Goal: Task Accomplishment & Management: Use online tool/utility

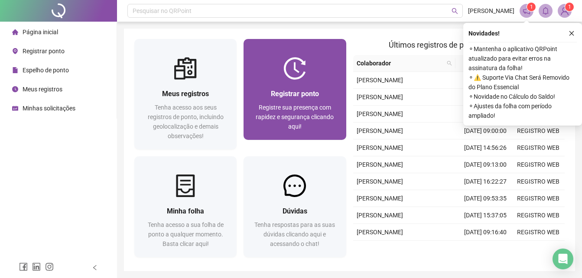
drag, startPoint x: 0, startPoint y: 0, endPoint x: 281, endPoint y: 128, distance: 308.5
click at [281, 128] on span "Registre sua presença com rapidez e segurança clicando aqui!" at bounding box center [295, 117] width 78 height 26
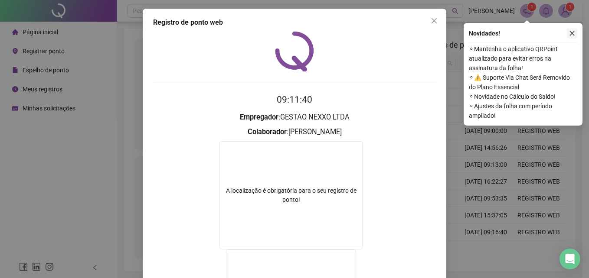
click at [573, 31] on icon "close" at bounding box center [572, 33] width 6 height 6
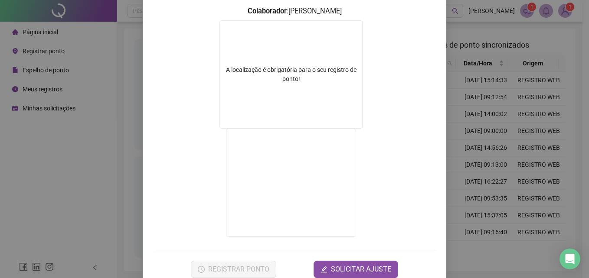
scroll to position [140, 0]
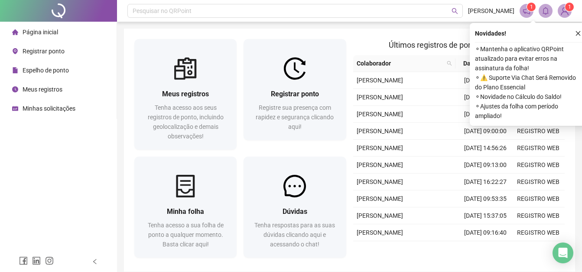
click at [377, 64] on span "Colaborador" at bounding box center [400, 64] width 87 height 10
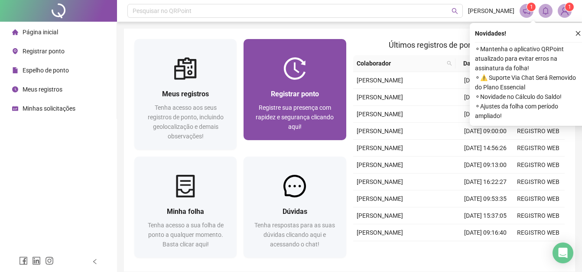
click at [320, 51] on div "Registrar ponto Registre sua presença com rapidez e segurança clicando aqui!" at bounding box center [295, 89] width 102 height 101
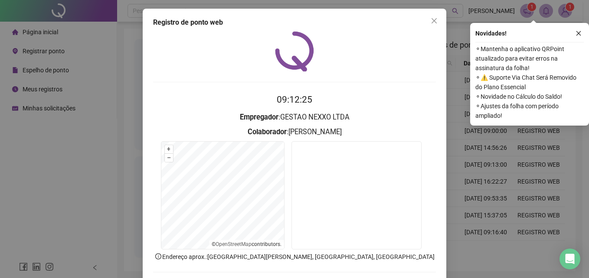
scroll to position [42, 0]
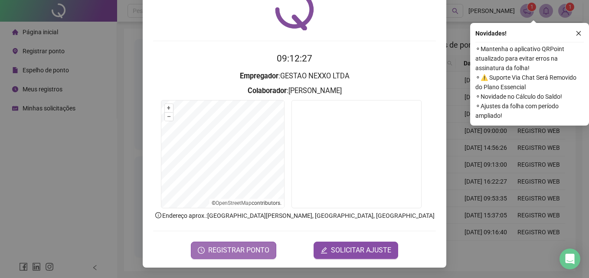
click at [246, 248] on span "REGISTRAR PONTO" at bounding box center [238, 250] width 61 height 10
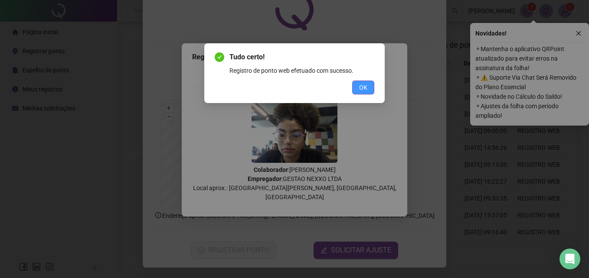
click at [365, 88] on span "OK" at bounding box center [363, 88] width 8 height 10
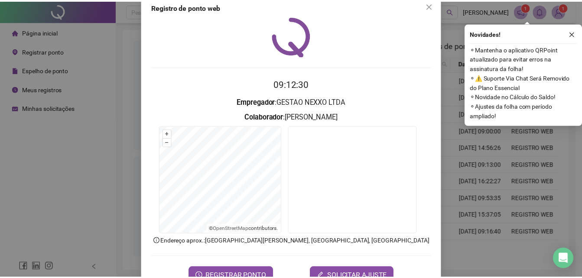
scroll to position [0, 0]
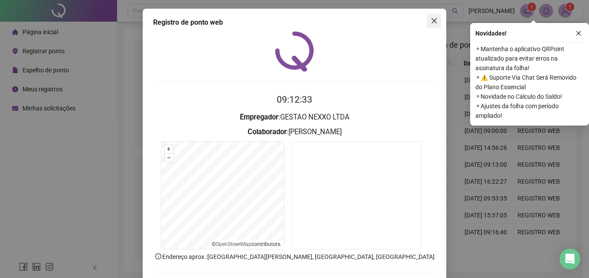
click at [431, 21] on icon "close" at bounding box center [434, 20] width 7 height 7
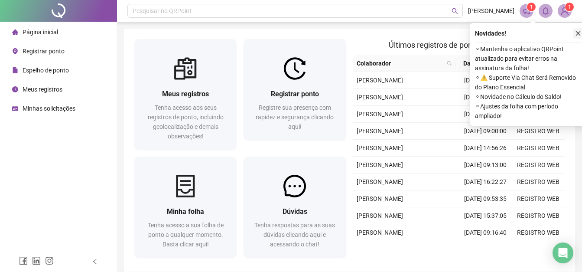
click at [577, 35] on icon "close" at bounding box center [578, 33] width 5 height 5
